Goal: Task Accomplishment & Management: Use online tool/utility

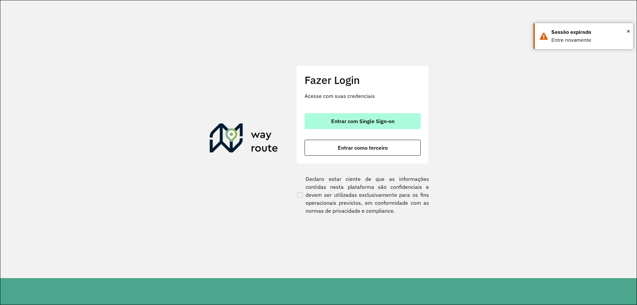
click at [363, 123] on span "Entrar com Single Sign-on" at bounding box center [362, 120] width 63 height 5
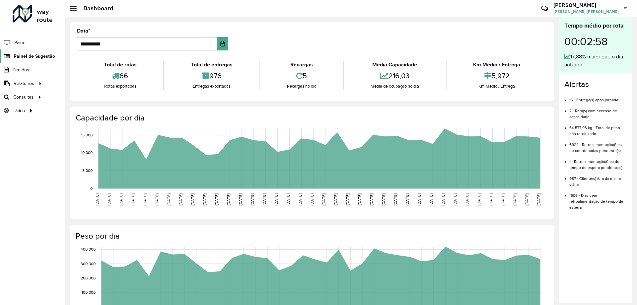
click at [25, 53] on span "Painel de Sugestão" at bounding box center [34, 56] width 41 height 7
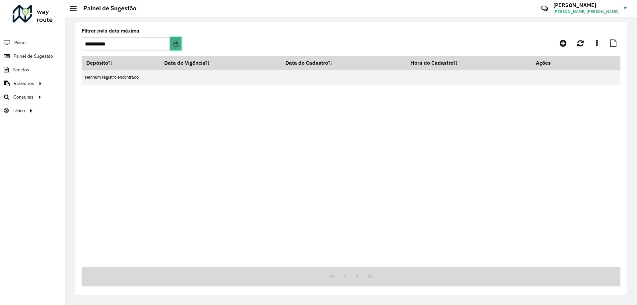
click at [178, 47] on button "Choose Date" at bounding box center [175, 43] width 11 height 13
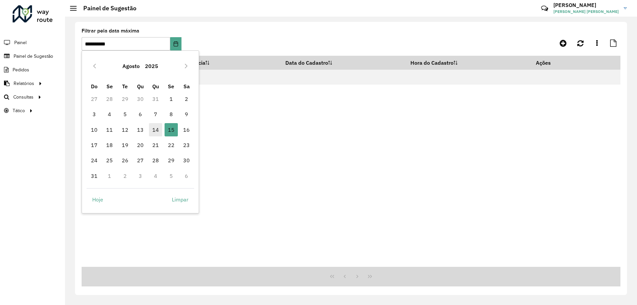
click at [157, 129] on span "14" at bounding box center [155, 129] width 13 height 13
type input "**********"
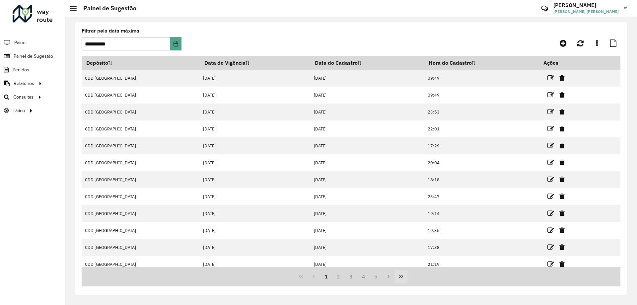
click at [402, 276] on icon "Last Page" at bounding box center [400, 276] width 5 height 5
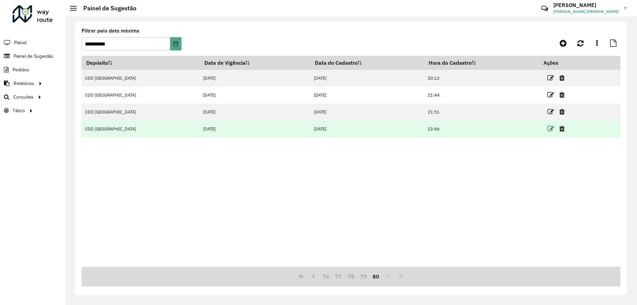
click at [547, 127] on icon at bounding box center [550, 128] width 7 height 7
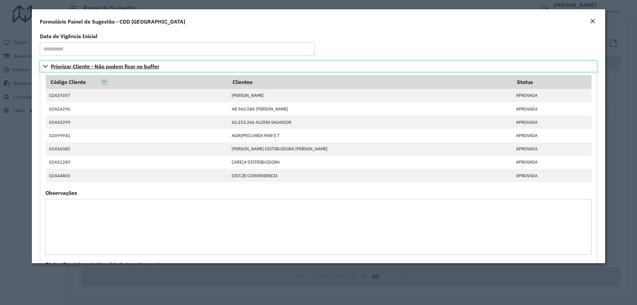
click at [55, 67] on span "Priorizar Cliente - Não podem ficar no buffer" at bounding box center [105, 66] width 108 height 5
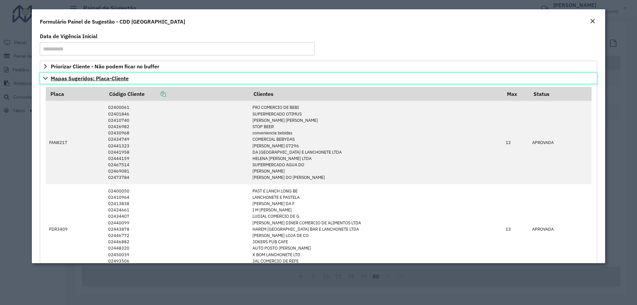
click at [46, 78] on icon at bounding box center [45, 78] width 5 height 5
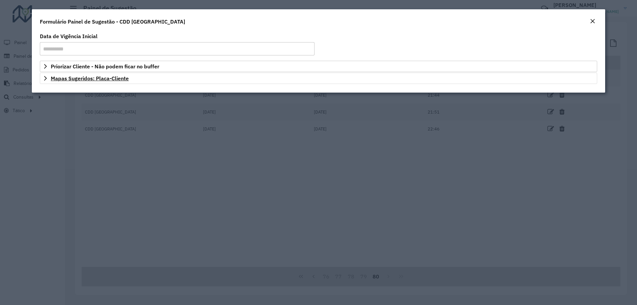
click at [591, 22] on em "Close" at bounding box center [592, 21] width 5 height 5
